Goal: Transaction & Acquisition: Book appointment/travel/reservation

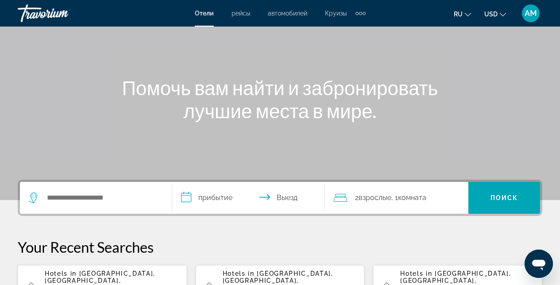
scroll to position [67, 0]
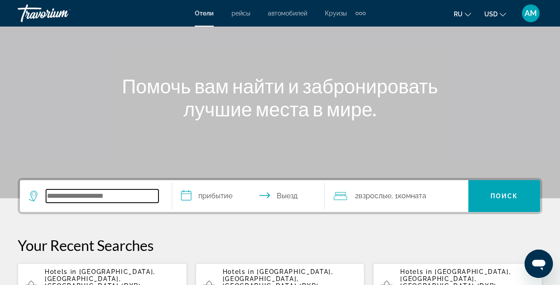
click at [105, 200] on input "Search widget" at bounding box center [102, 196] width 112 height 13
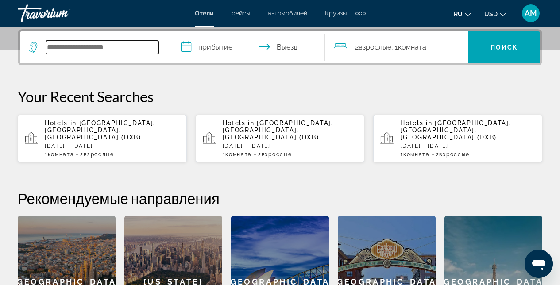
scroll to position [217, 0]
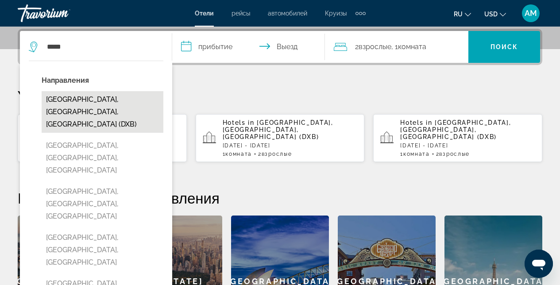
click at [85, 105] on button "[GEOGRAPHIC_DATA], [GEOGRAPHIC_DATA], [GEOGRAPHIC_DATA] (DXB)" at bounding box center [103, 112] width 122 height 42
type input "**********"
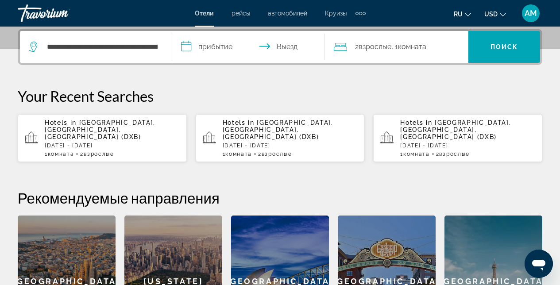
click at [253, 52] on input "**********" at bounding box center [250, 48] width 156 height 35
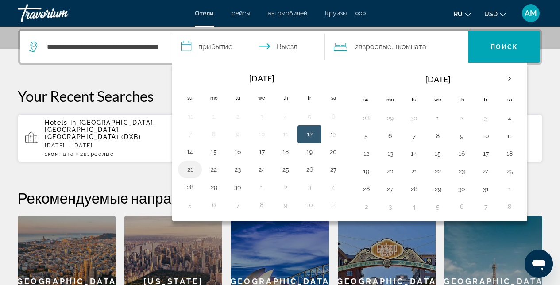
click at [190, 170] on button "21" at bounding box center [190, 169] width 14 height 12
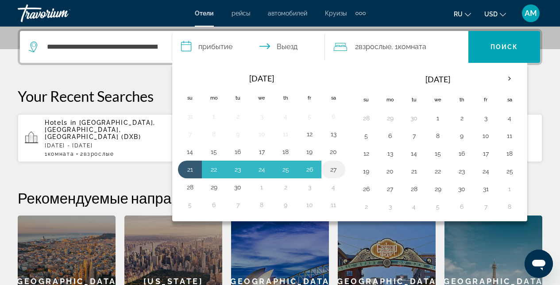
click at [334, 170] on button "27" at bounding box center [333, 169] width 14 height 12
type input "**********"
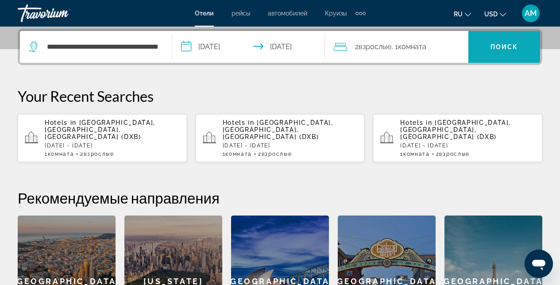
click at [493, 50] on span "Search widget" at bounding box center [505, 46] width 72 height 21
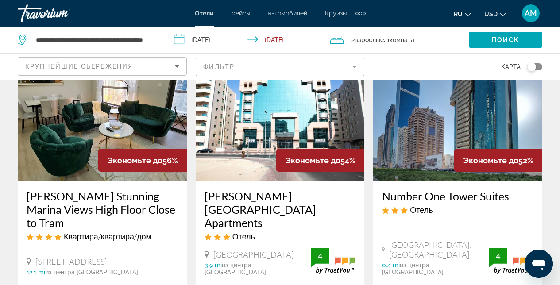
scroll to position [1212, 0]
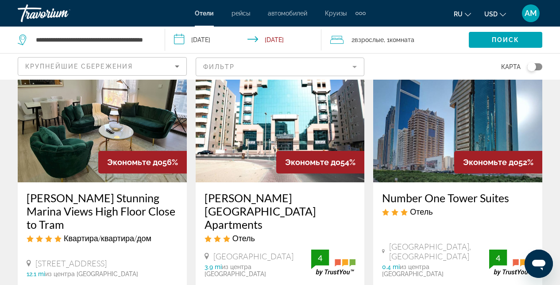
click at [230, 100] on img "Main content" at bounding box center [280, 112] width 169 height 142
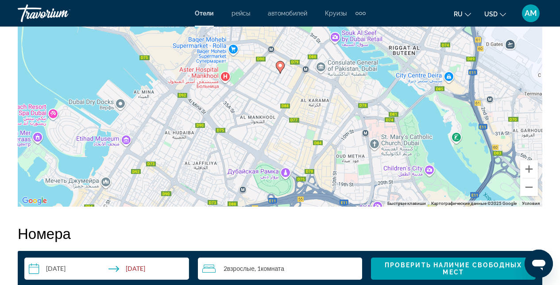
scroll to position [1105, 0]
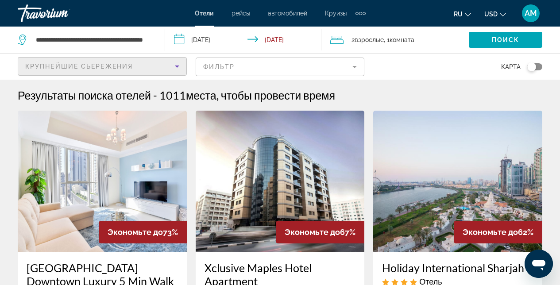
click at [179, 66] on icon "Sort by" at bounding box center [177, 66] width 11 height 11
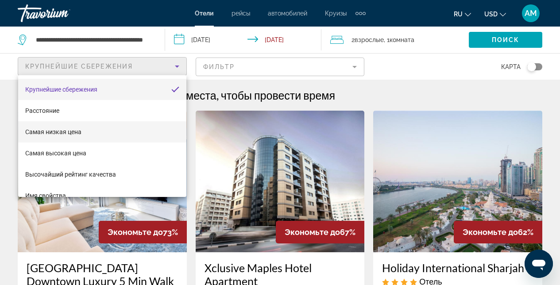
click at [77, 132] on span "Самая низкая цена" at bounding box center [53, 131] width 56 height 7
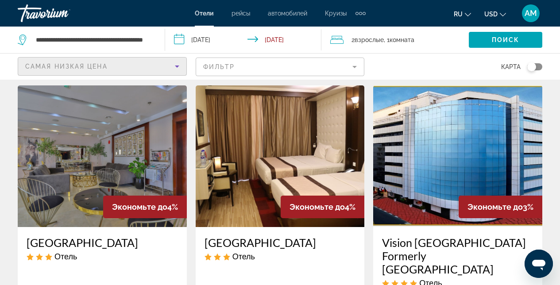
scroll to position [355, 0]
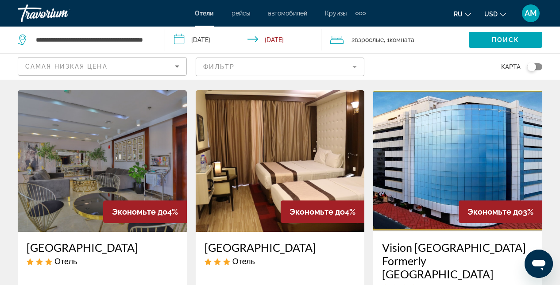
click at [426, 185] on img "Main content" at bounding box center [457, 161] width 169 height 142
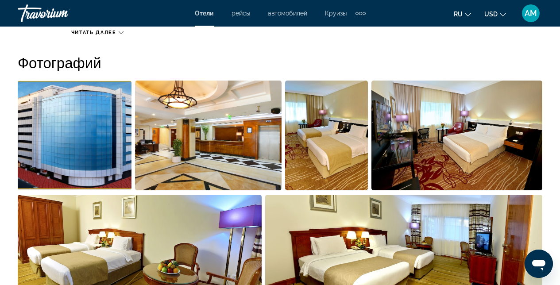
scroll to position [628, 0]
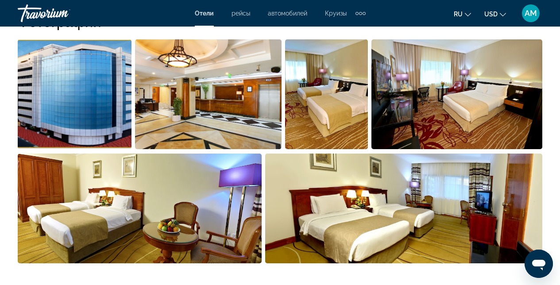
click at [206, 100] on img "Open full-screen image slider" at bounding box center [208, 94] width 147 height 110
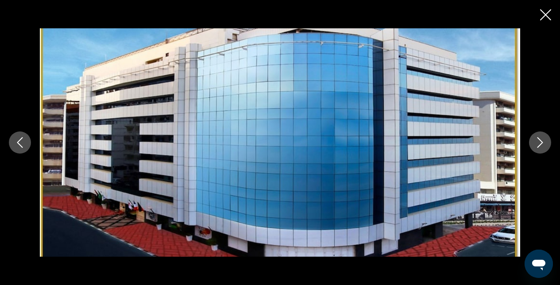
click at [547, 139] on button "Next image" at bounding box center [540, 143] width 22 height 22
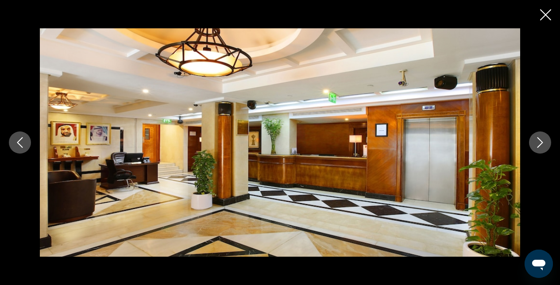
click at [547, 139] on button "Next image" at bounding box center [540, 143] width 22 height 22
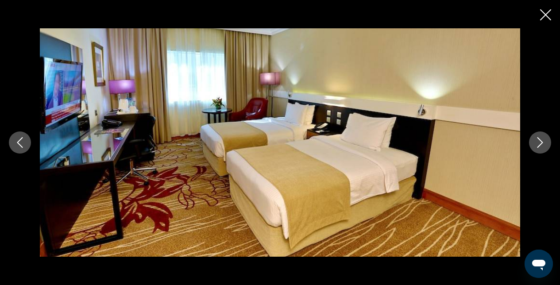
click at [547, 139] on button "Next image" at bounding box center [540, 143] width 22 height 22
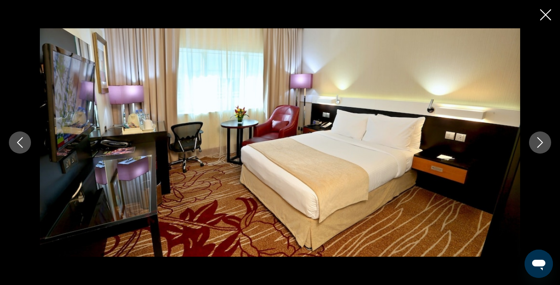
click at [548, 140] on button "Next image" at bounding box center [540, 143] width 22 height 22
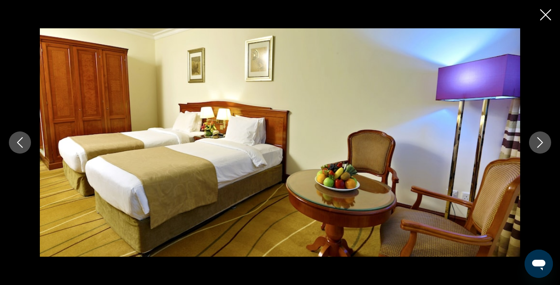
click at [548, 140] on button "Next image" at bounding box center [540, 143] width 22 height 22
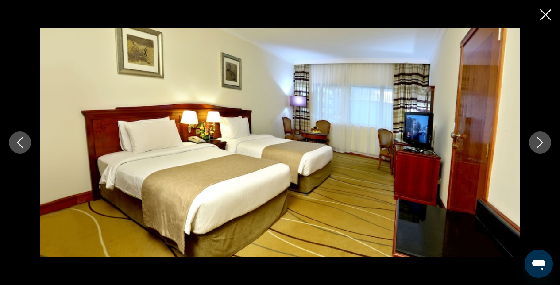
click at [548, 140] on button "Next image" at bounding box center [540, 143] width 22 height 22
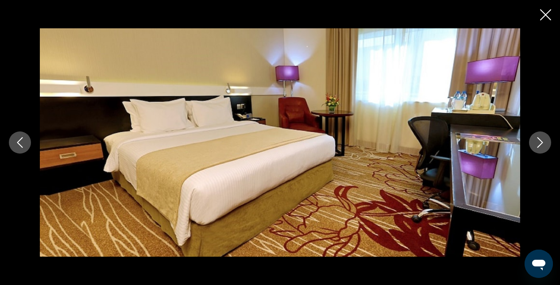
click at [548, 140] on button "Next image" at bounding box center [540, 143] width 22 height 22
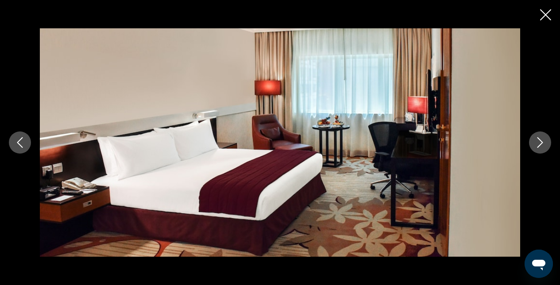
click at [549, 21] on button "Close slideshow" at bounding box center [545, 16] width 11 height 14
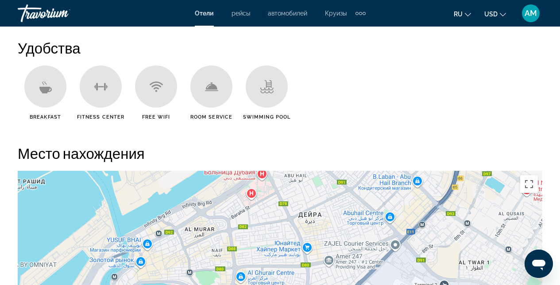
scroll to position [876, 0]
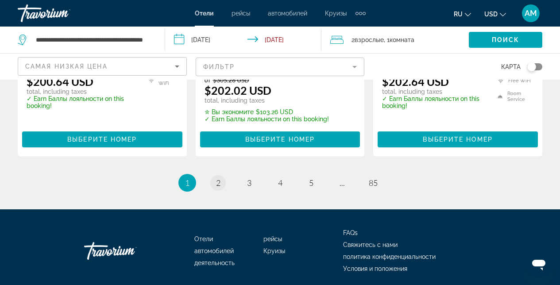
scroll to position [1362, 0]
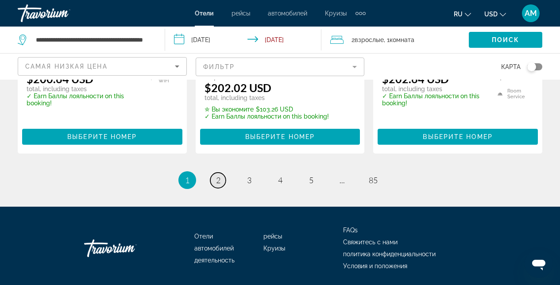
click at [218, 175] on span "2" at bounding box center [218, 180] width 4 height 10
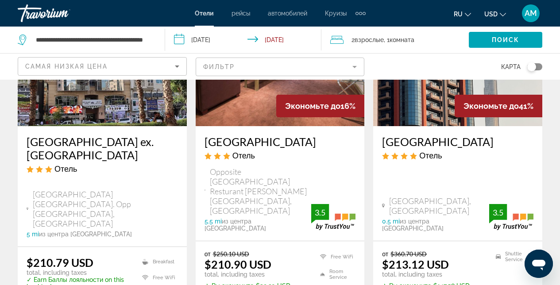
scroll to position [859, 0]
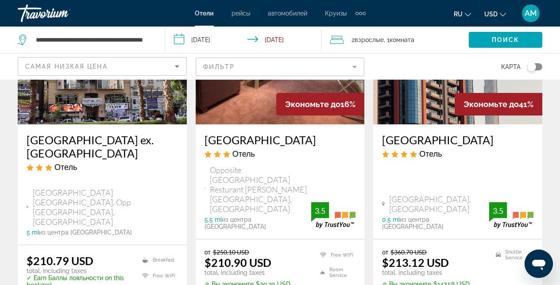
click at [360, 69] on mat-form-field "Фильтр" at bounding box center [280, 67] width 169 height 19
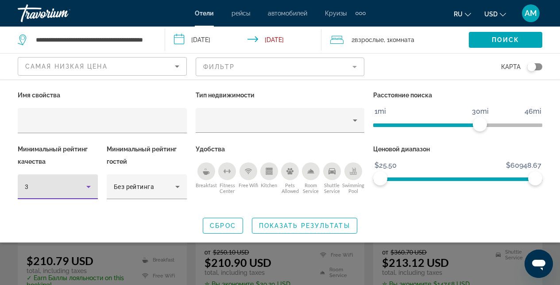
click at [89, 189] on icon "Hotel Filters" at bounding box center [88, 187] width 11 height 11
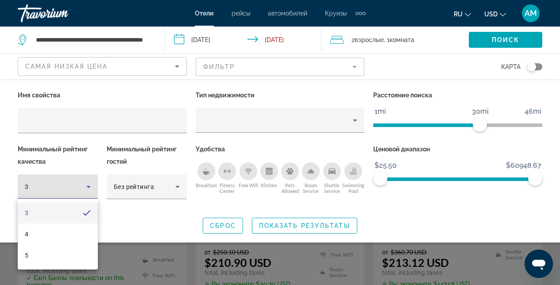
click at [60, 260] on mat-option "5" at bounding box center [58, 255] width 80 height 21
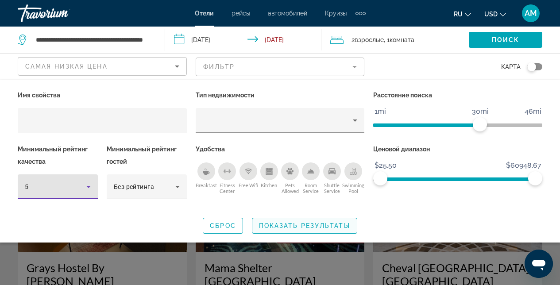
click at [296, 227] on span "Показать результаты" at bounding box center [304, 225] width 91 height 7
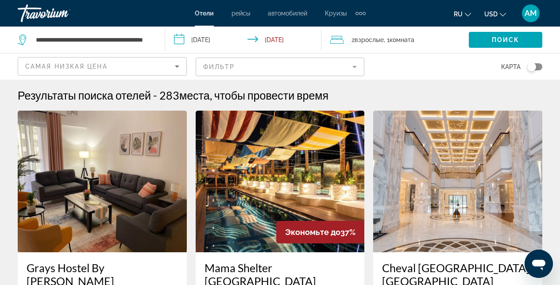
click at [416, 185] on img "Main content" at bounding box center [457, 182] width 169 height 142
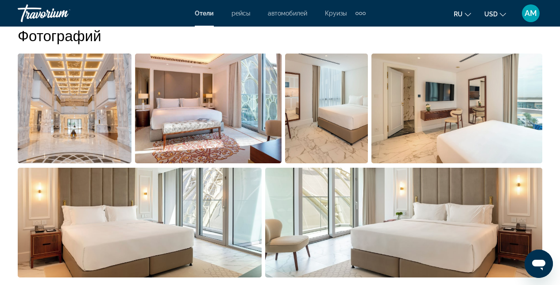
scroll to position [526, 0]
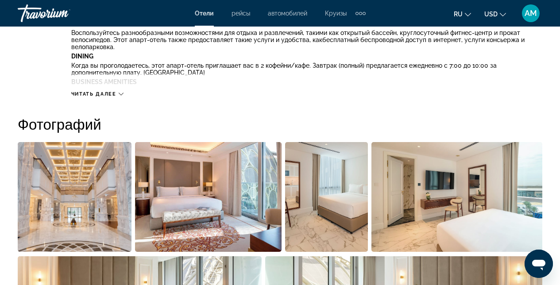
click at [174, 189] on img "Open full-screen image slider" at bounding box center [208, 197] width 147 height 110
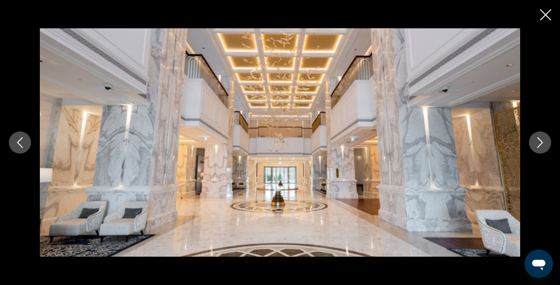
click at [535, 147] on icon "Next image" at bounding box center [540, 142] width 11 height 11
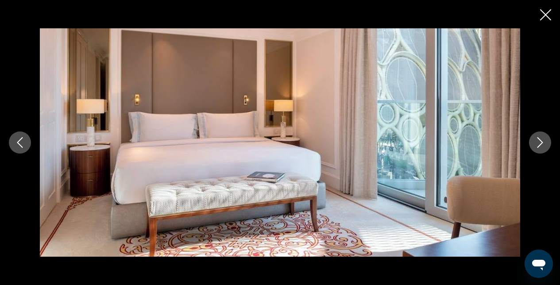
click at [535, 147] on icon "Next image" at bounding box center [540, 142] width 11 height 11
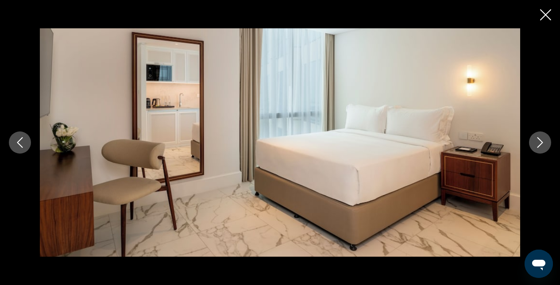
click at [535, 147] on icon "Next image" at bounding box center [540, 142] width 11 height 11
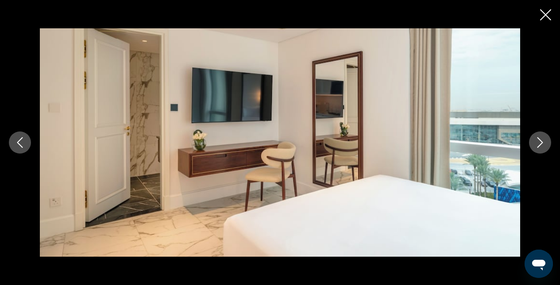
click at [535, 147] on icon "Next image" at bounding box center [540, 142] width 11 height 11
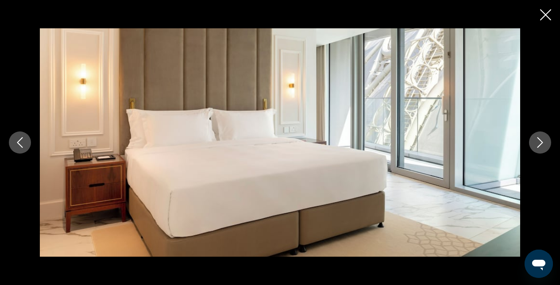
click at [535, 147] on icon "Next image" at bounding box center [540, 142] width 11 height 11
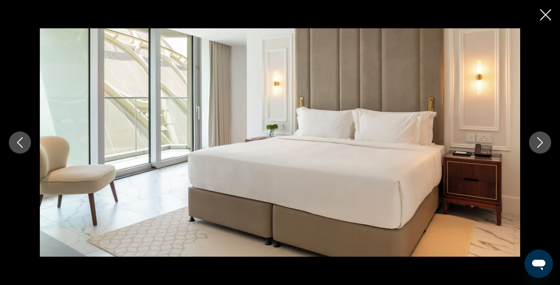
click at [545, 19] on icon "Close slideshow" at bounding box center [545, 14] width 11 height 11
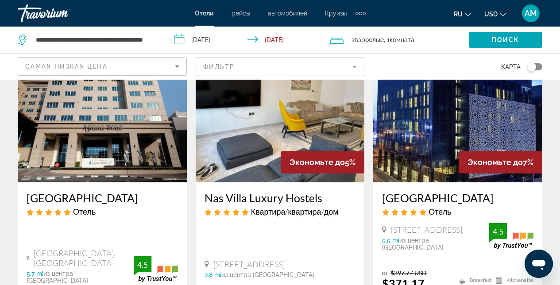
scroll to position [436, 0]
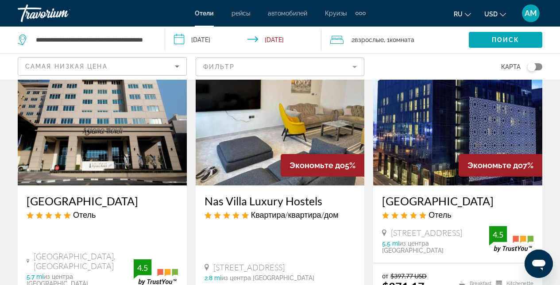
click at [430, 128] on img "Main content" at bounding box center [457, 115] width 169 height 142
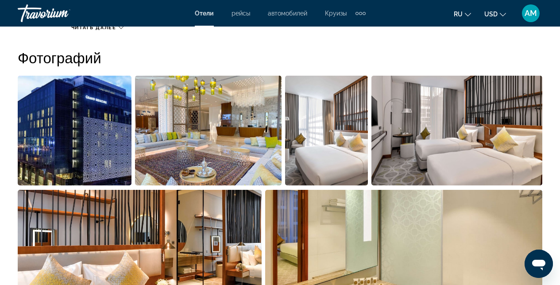
scroll to position [594, 0]
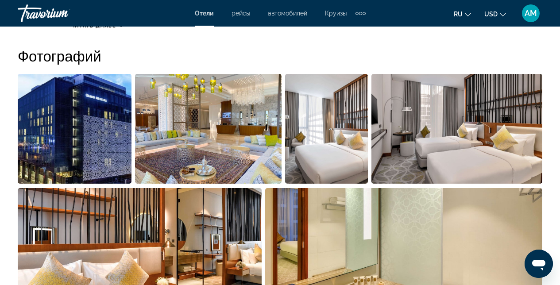
click at [222, 141] on img "Open full-screen image slider" at bounding box center [208, 129] width 147 height 110
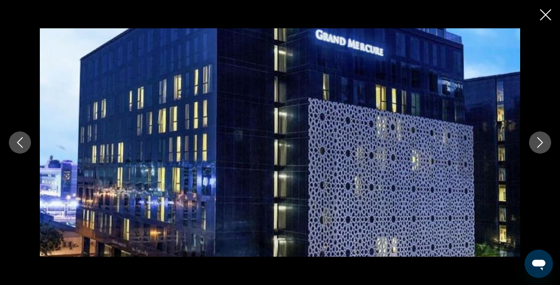
click at [548, 146] on button "Next image" at bounding box center [540, 143] width 22 height 22
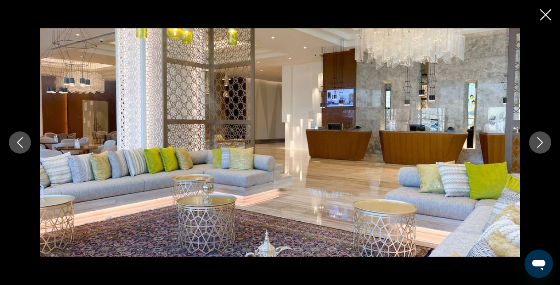
click at [549, 147] on button "Next image" at bounding box center [540, 143] width 22 height 22
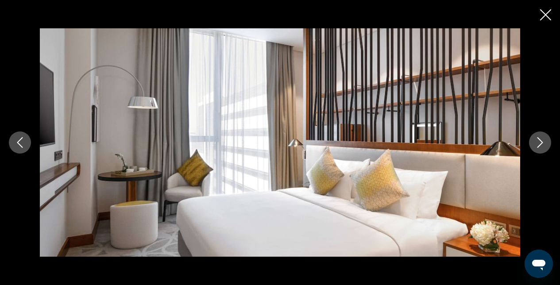
click at [549, 147] on button "Next image" at bounding box center [540, 143] width 22 height 22
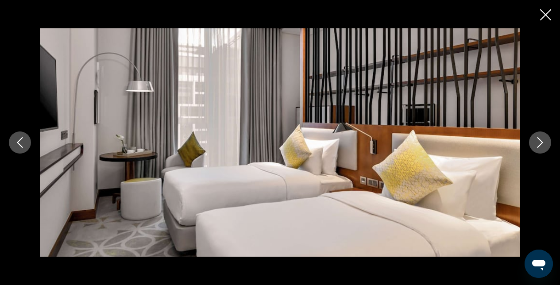
click at [549, 147] on button "Next image" at bounding box center [540, 143] width 22 height 22
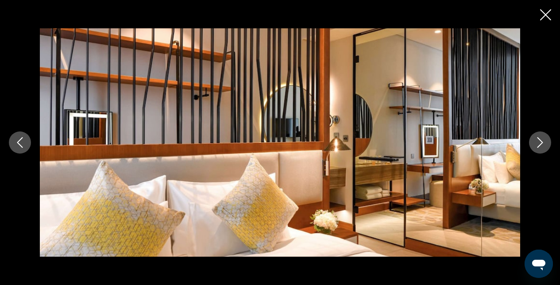
click at [549, 147] on button "Next image" at bounding box center [540, 143] width 22 height 22
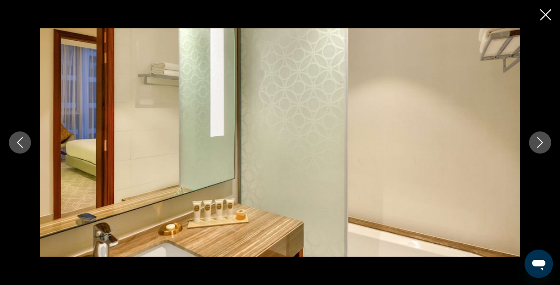
click at [549, 147] on button "Next image" at bounding box center [540, 143] width 22 height 22
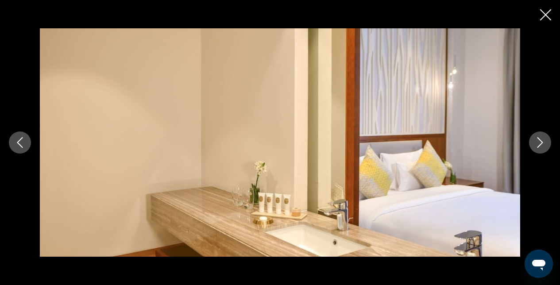
click at [549, 147] on button "Next image" at bounding box center [540, 143] width 22 height 22
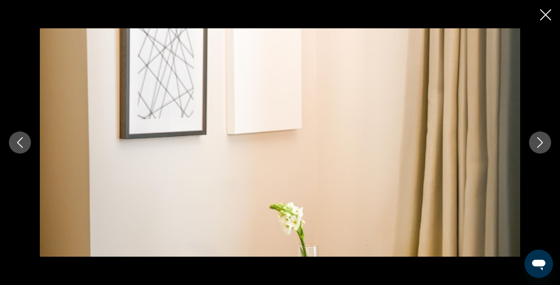
click at [546, 15] on icon "Close slideshow" at bounding box center [545, 14] width 11 height 11
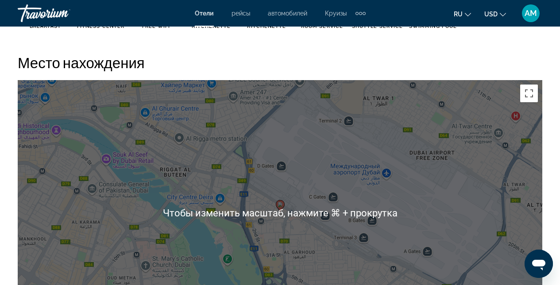
scroll to position [966, 0]
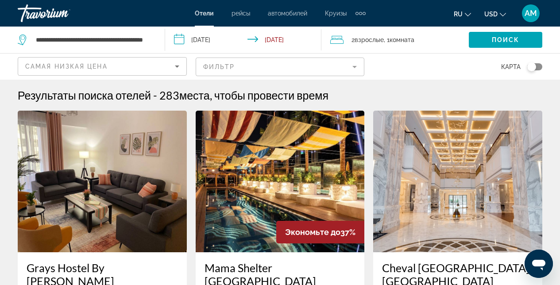
click at [531, 14] on span "AM" at bounding box center [531, 13] width 12 height 9
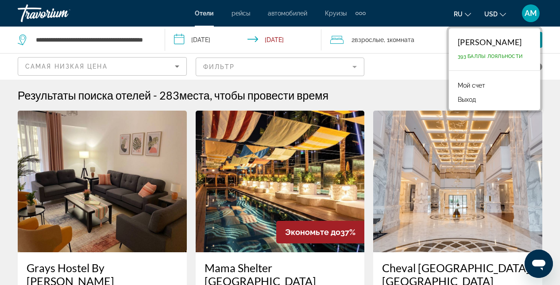
click at [480, 83] on link "Мой счет" at bounding box center [472, 86] width 36 height 12
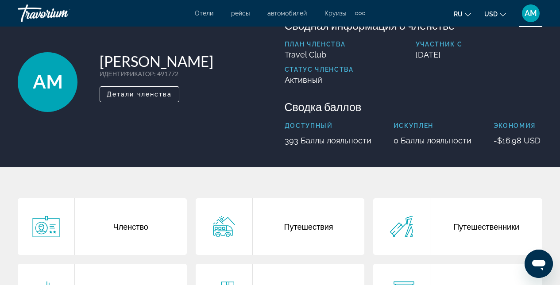
scroll to position [214, 0]
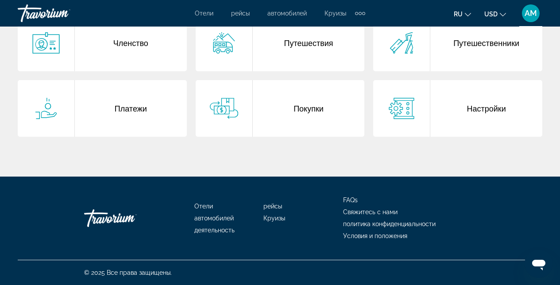
click at [297, 106] on div "Покупки" at bounding box center [309, 108] width 112 height 57
